Goal: Task Accomplishment & Management: Manage account settings

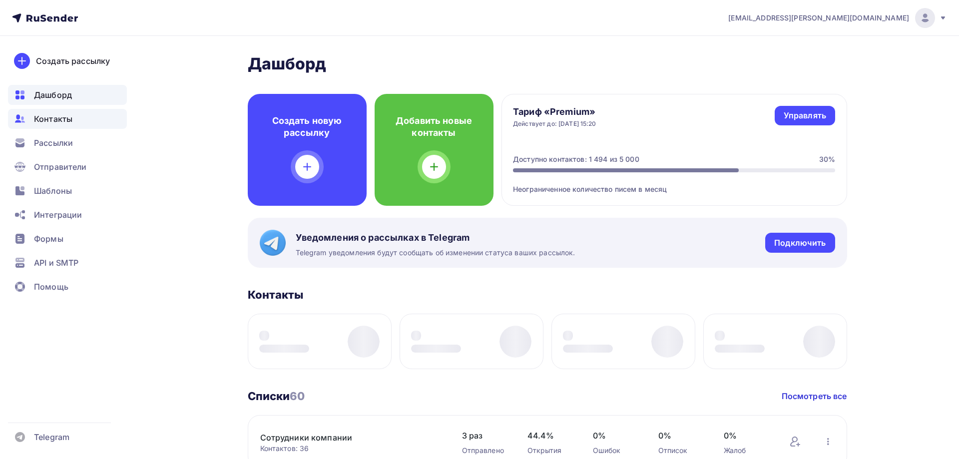
click at [60, 120] on span "Контакты" at bounding box center [53, 119] width 38 height 12
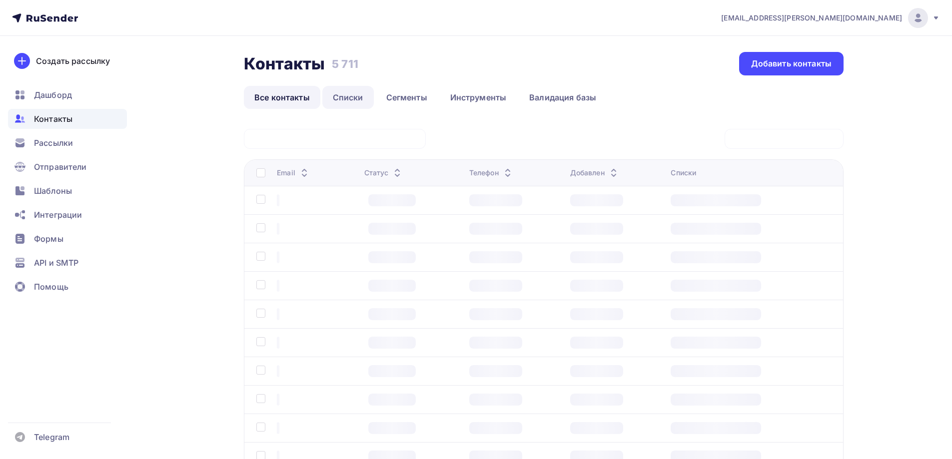
click at [346, 96] on link "Списки" at bounding box center [347, 97] width 51 height 23
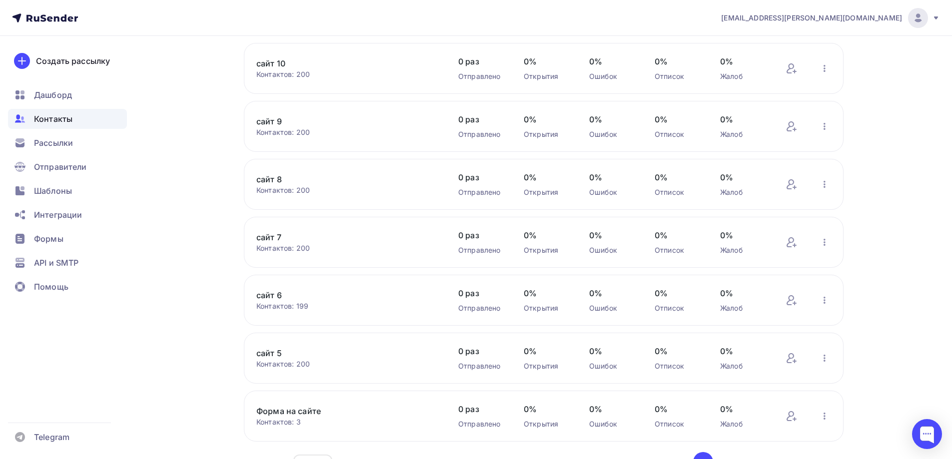
scroll to position [316, 0]
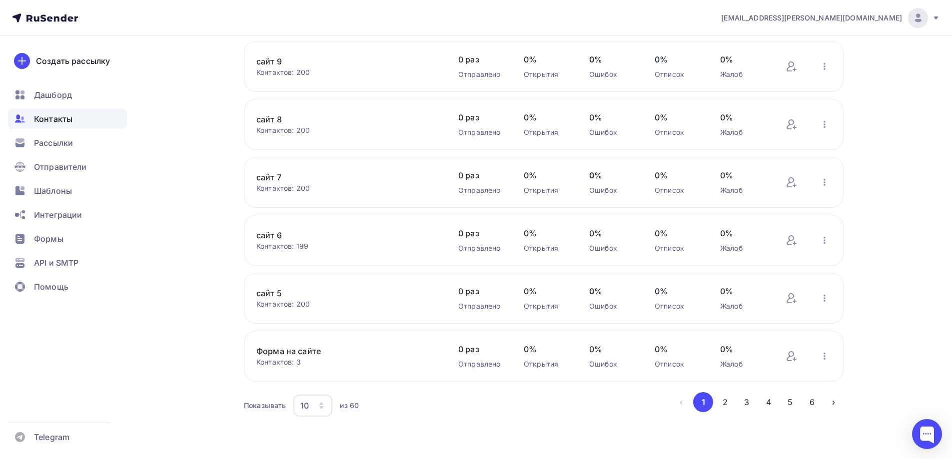
drag, startPoint x: 314, startPoint y: 346, endPoint x: 311, endPoint y: 338, distance: 9.0
click at [313, 346] on link "Форма на сайте" at bounding box center [341, 351] width 170 height 12
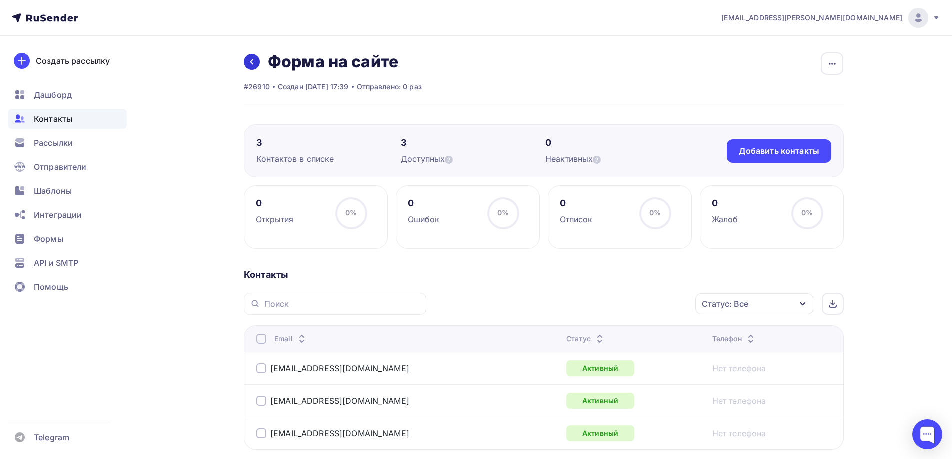
click at [246, 60] on link at bounding box center [252, 62] width 16 height 16
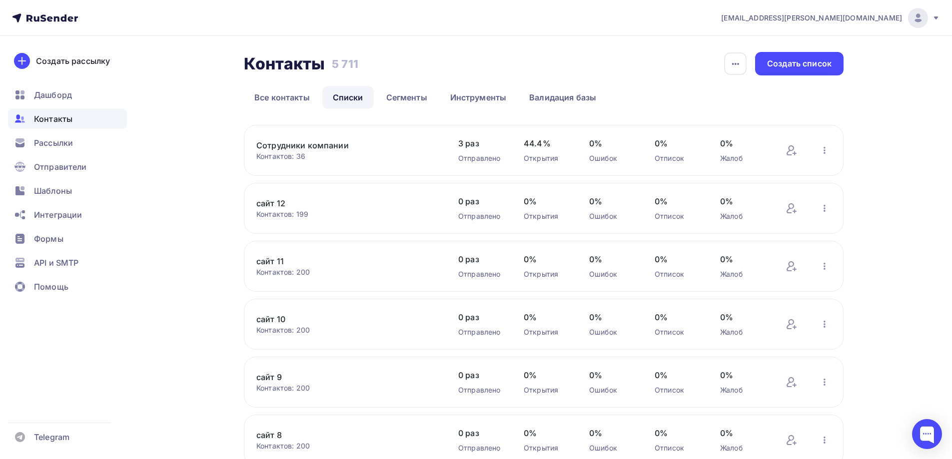
scroll to position [316, 0]
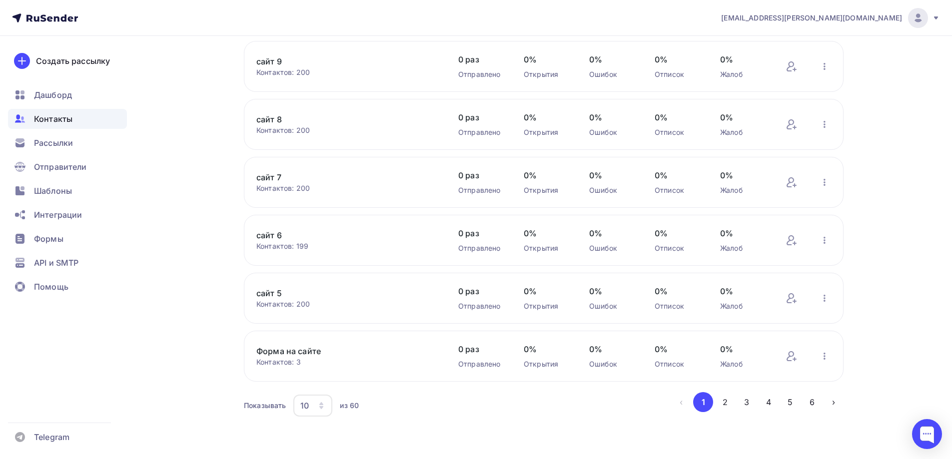
click at [312, 351] on link "Форма на сайте" at bounding box center [341, 351] width 170 height 12
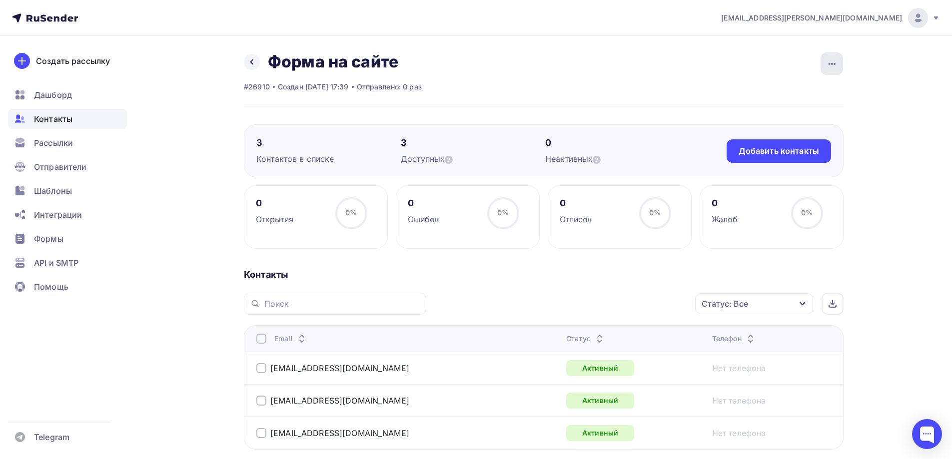
click at [829, 69] on icon "button" at bounding box center [832, 64] width 12 height 12
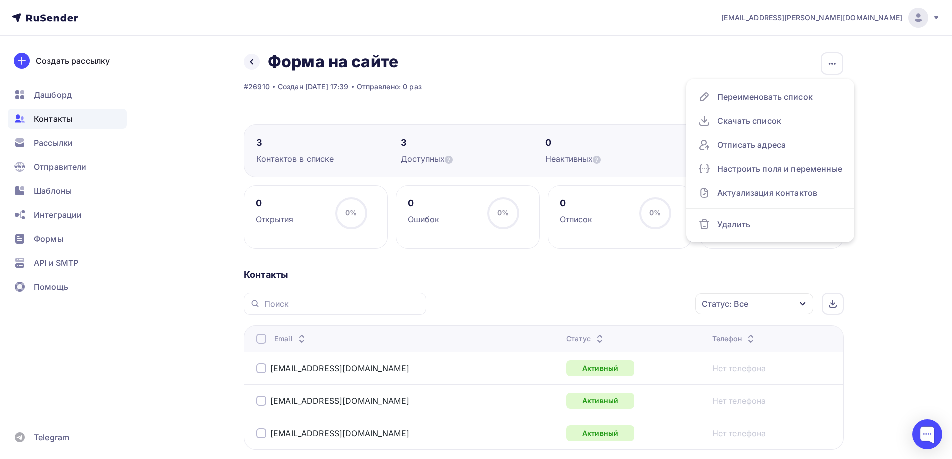
click at [896, 107] on div "[EMAIL_ADDRESS][PERSON_NAME][DOMAIN_NAME] Аккаунт Тарифы Выйти Создать рассылку…" at bounding box center [476, 275] width 952 height 551
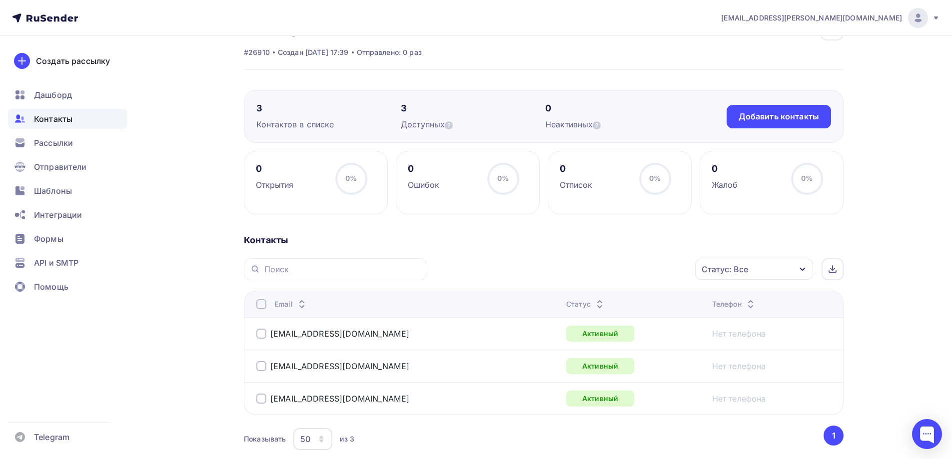
scroll to position [50, 0]
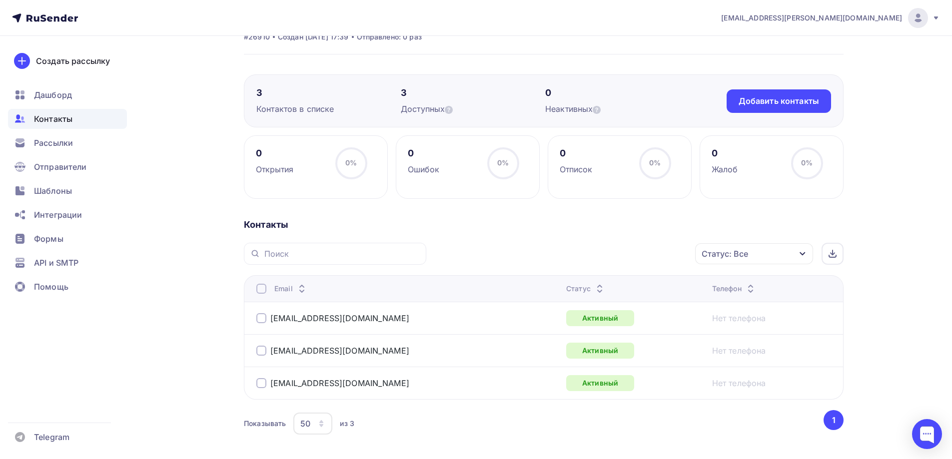
click at [921, 159] on div "[EMAIL_ADDRESS][PERSON_NAME][DOMAIN_NAME] Аккаунт Тарифы Выйти Создать рассылку…" at bounding box center [476, 225] width 952 height 551
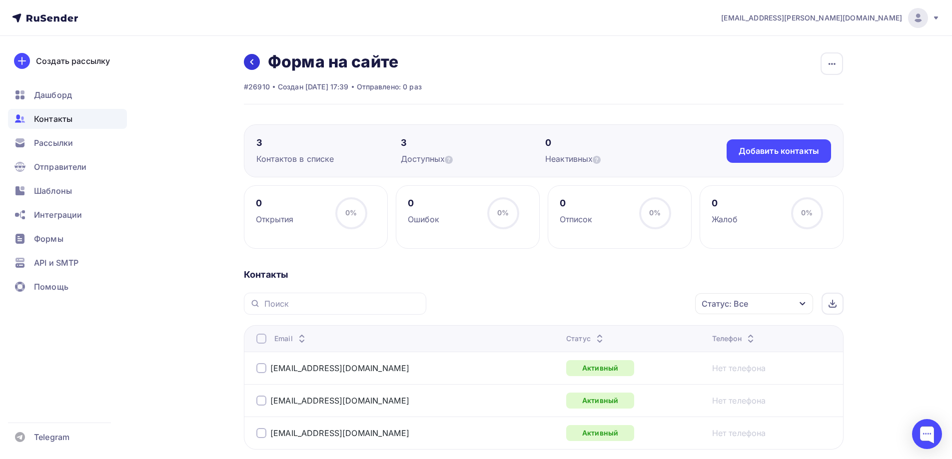
click at [251, 62] on icon at bounding box center [251, 61] width 3 height 5
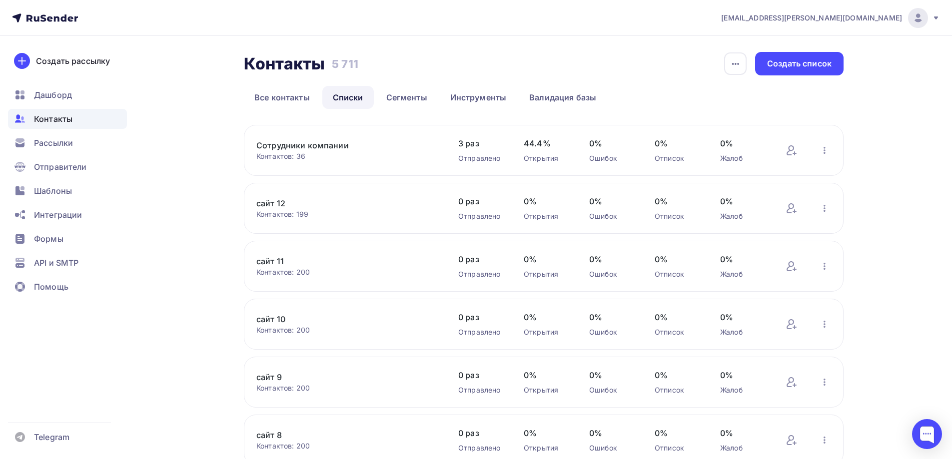
click at [897, 135] on div "a.gorbach@nadoba.eu Аккаунт Тарифы Выйти Создать рассылку Дашборд Контакты Расс…" at bounding box center [476, 387] width 952 height 775
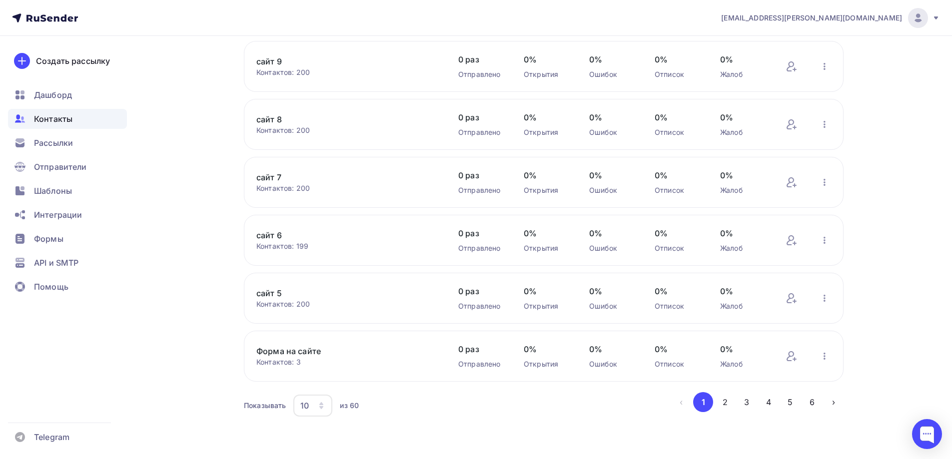
click at [303, 348] on link "Форма на сайте" at bounding box center [341, 351] width 170 height 12
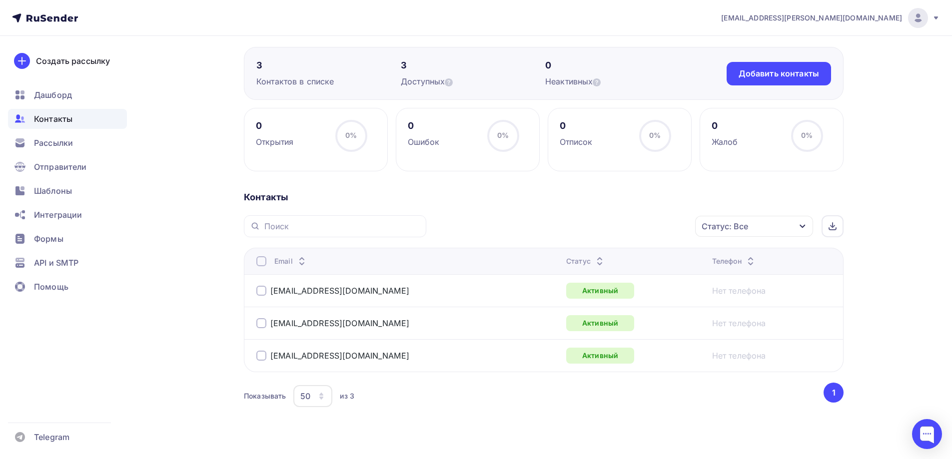
scroll to position [92, 0]
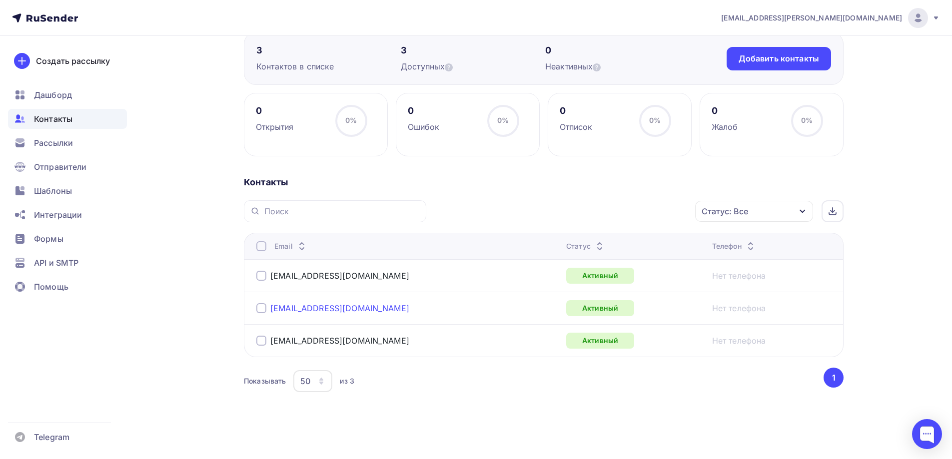
click at [318, 311] on link "[EMAIL_ADDRESS][DOMAIN_NAME]" at bounding box center [339, 308] width 139 height 10
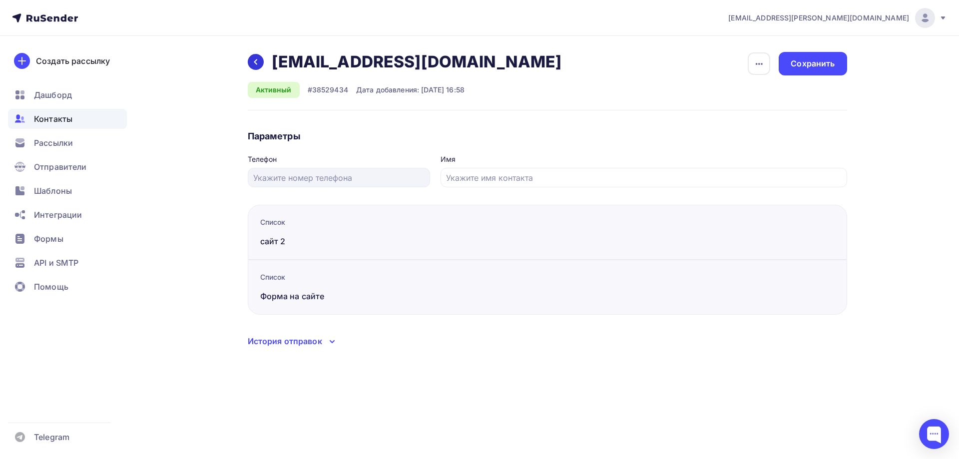
click at [252, 63] on icon at bounding box center [256, 62] width 8 height 8
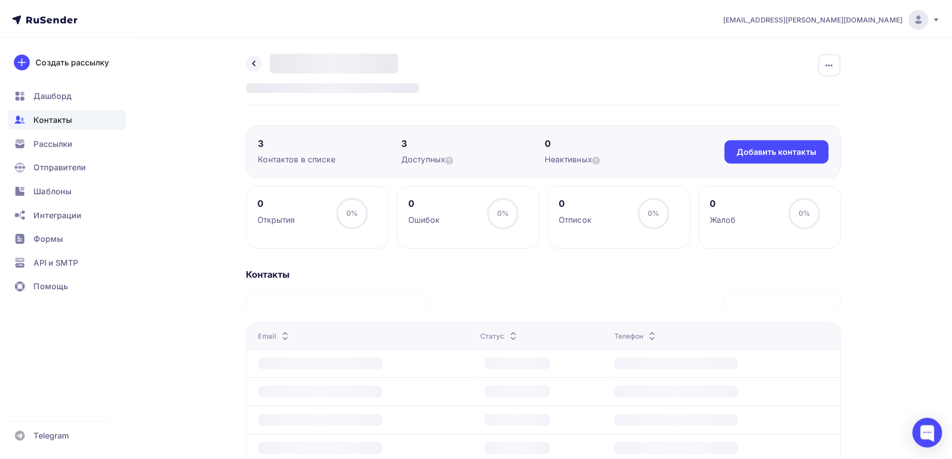
scroll to position [92, 0]
